Goal: Communication & Community: Answer question/provide support

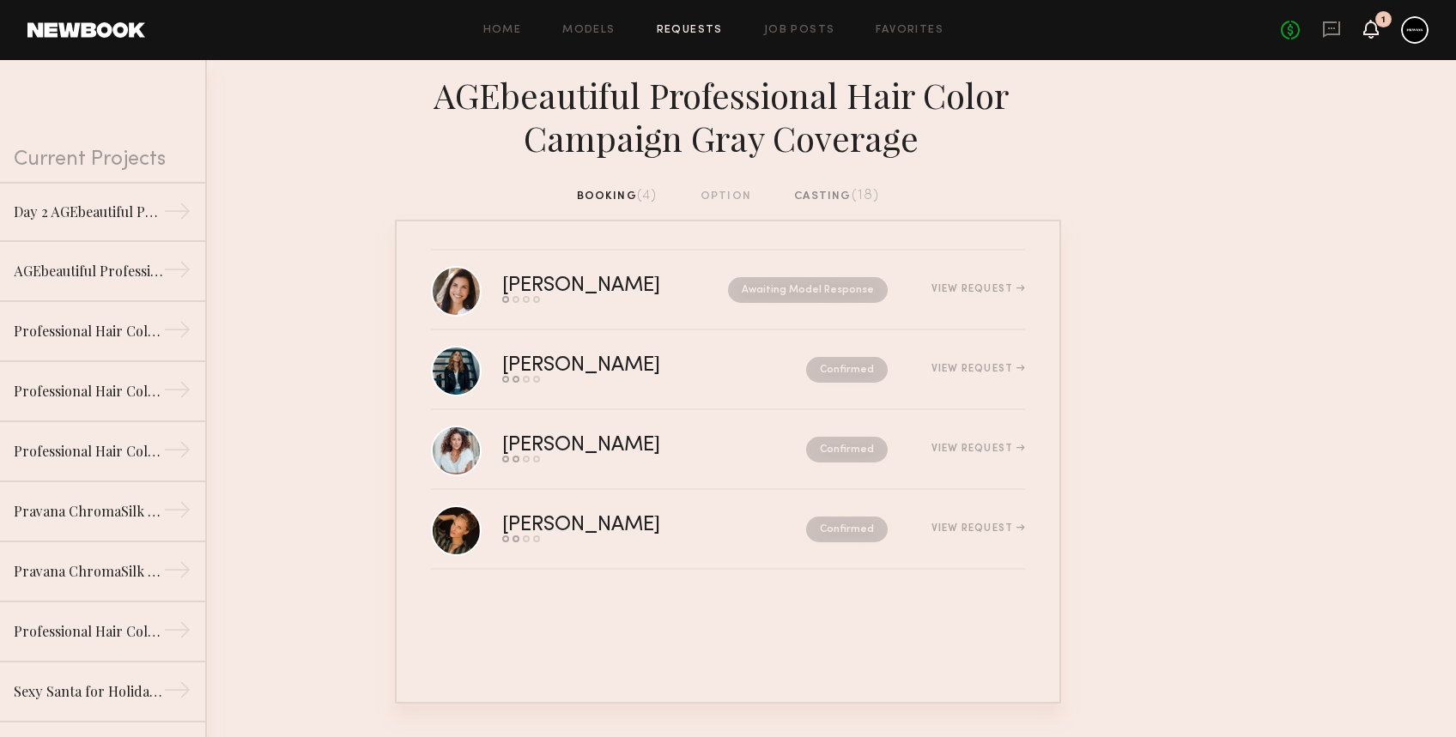
click at [1366, 32] on icon at bounding box center [1371, 28] width 14 height 12
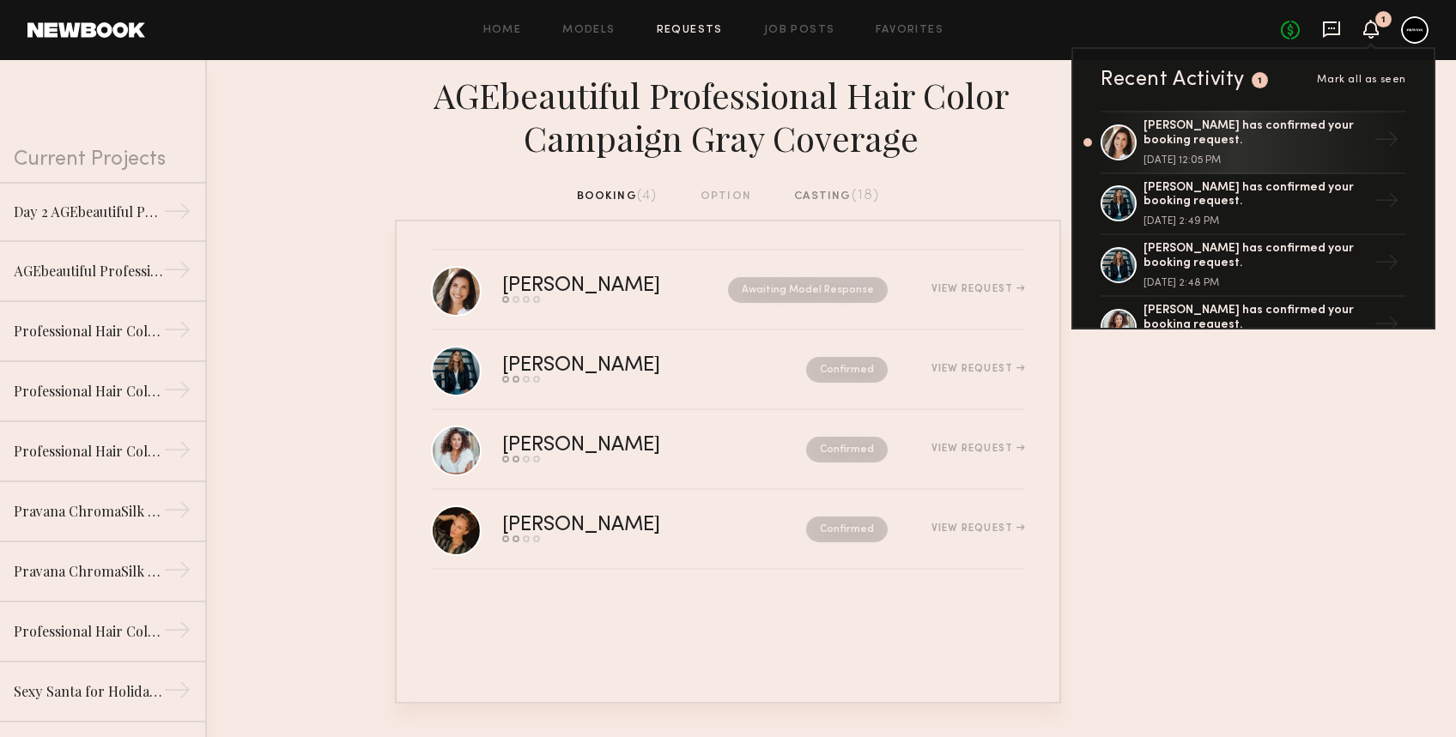
click at [1337, 33] on icon at bounding box center [1331, 29] width 17 height 16
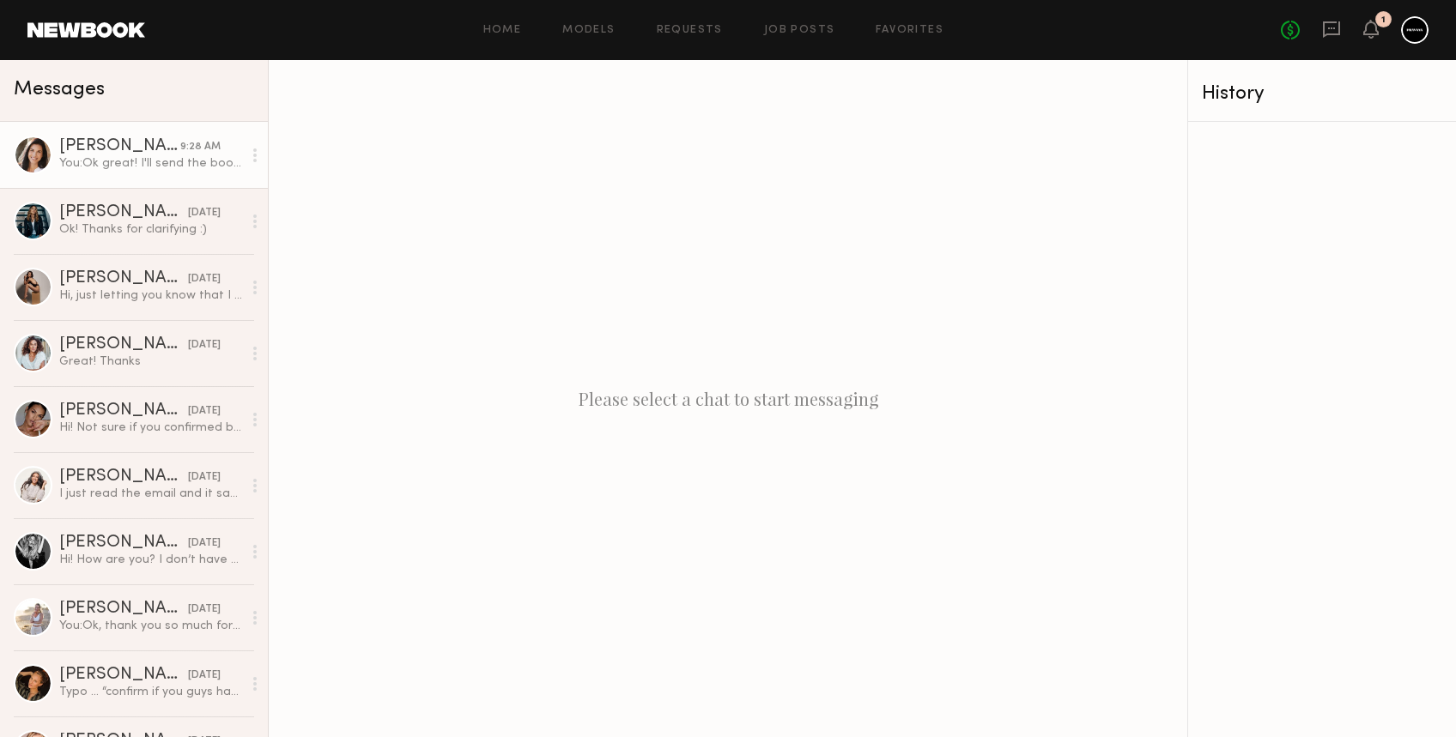
click at [102, 173] on link "[PERSON_NAME] 9:28 AM You: Ok great! I'll send the booking through now :)" at bounding box center [134, 155] width 268 height 66
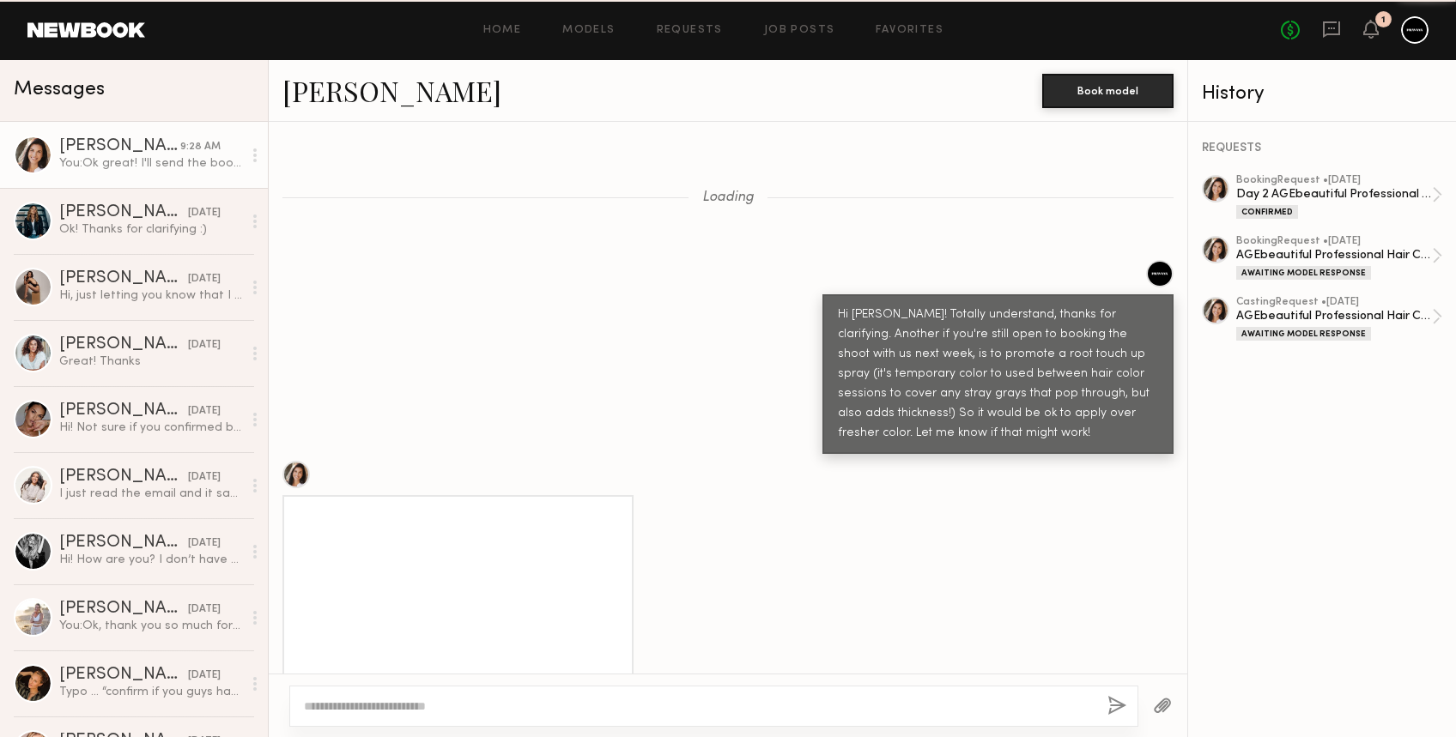
scroll to position [1445, 0]
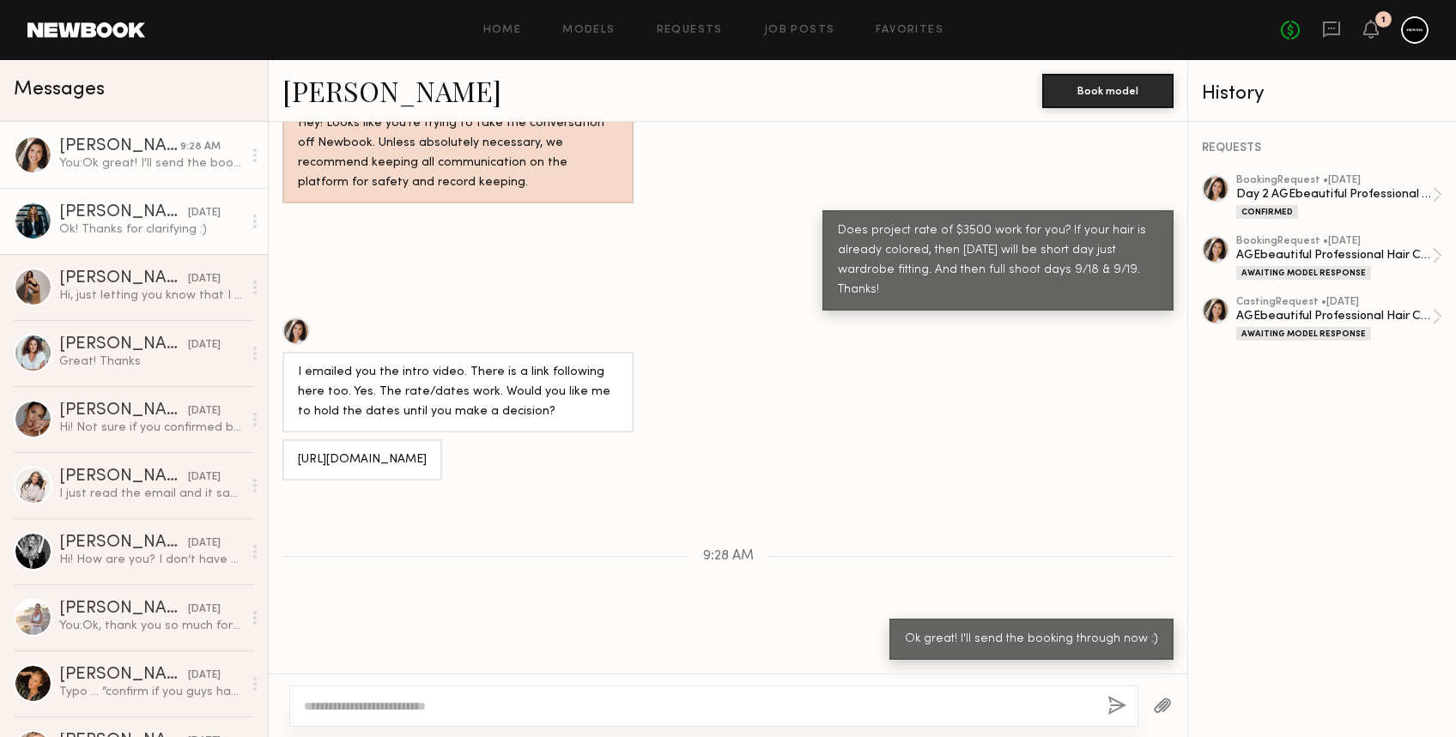
click at [129, 233] on div "Ok! Thanks for clarifying :)" at bounding box center [150, 229] width 183 height 16
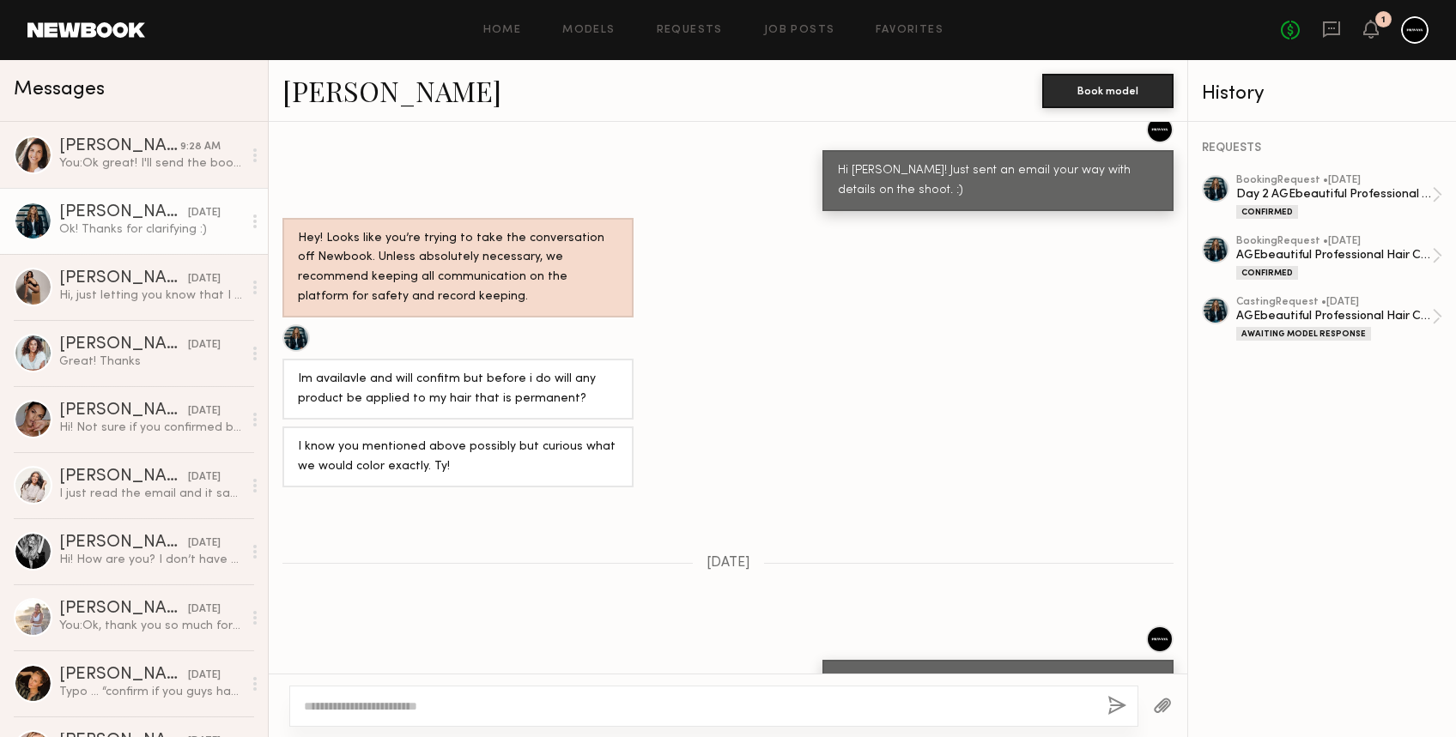
scroll to position [2396, 0]
